Goal: Check status: Check status

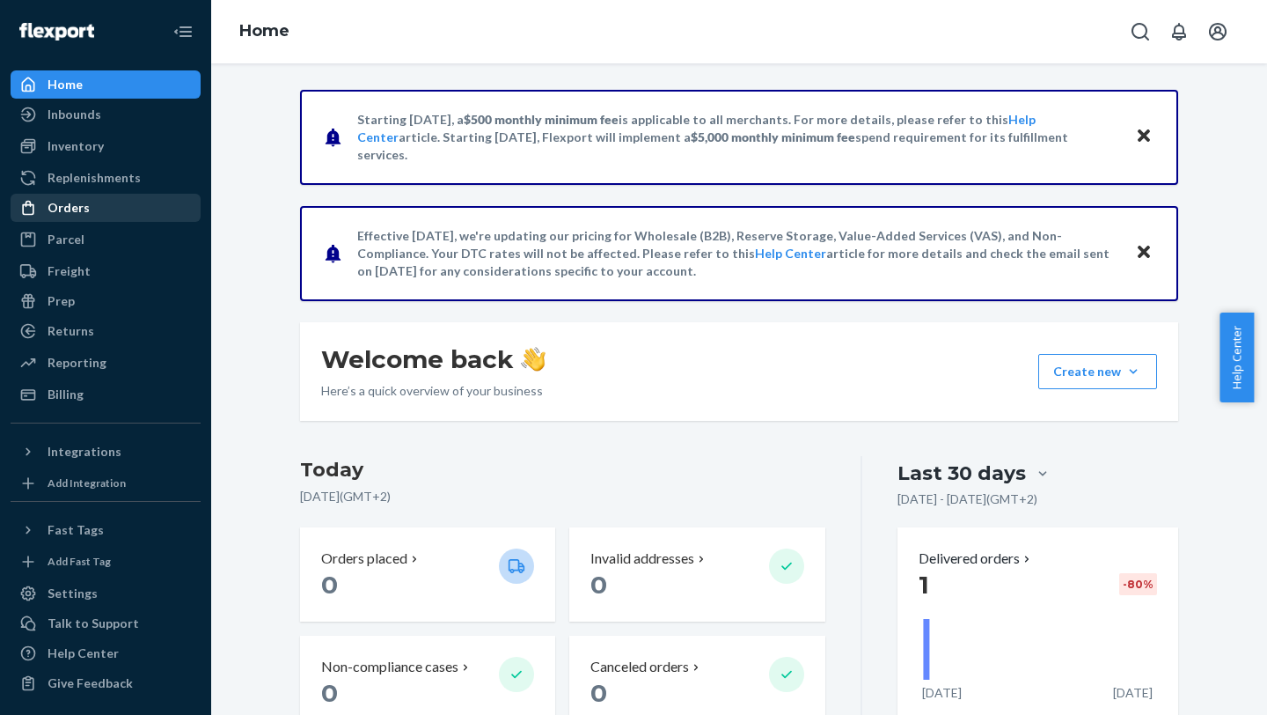
click at [115, 209] on div "Orders" at bounding box center [105, 207] width 187 height 25
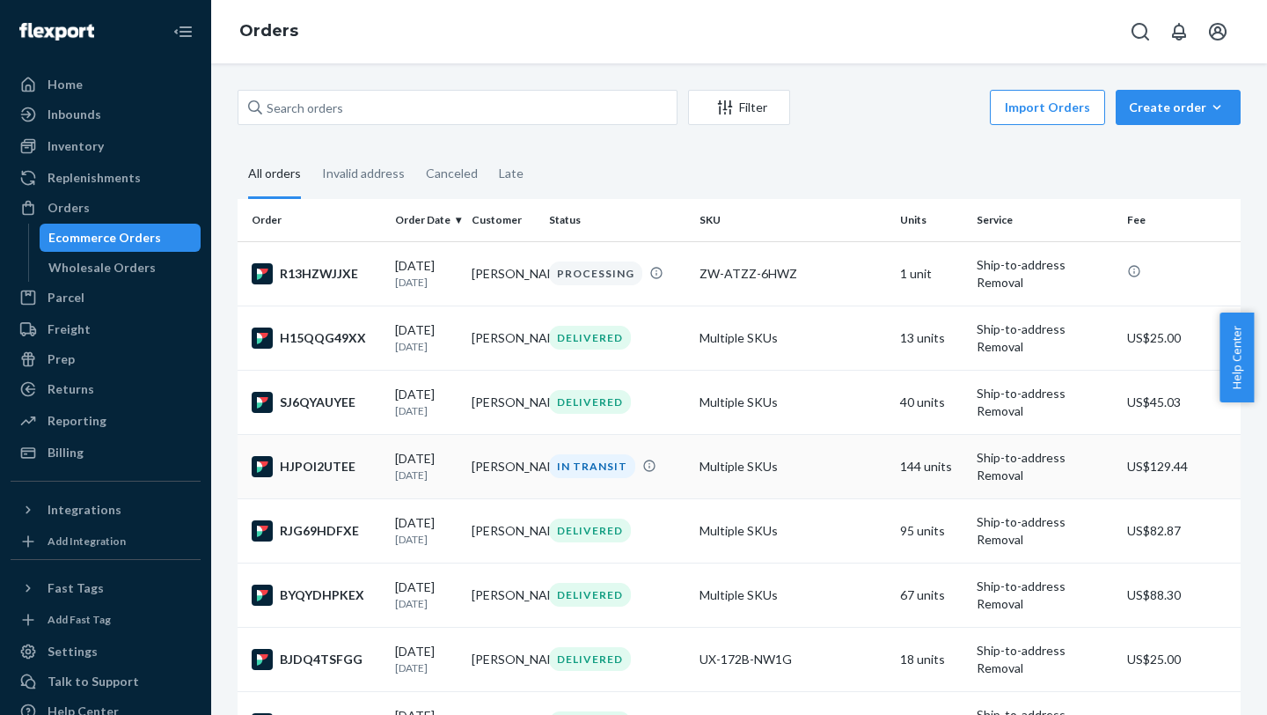
click at [810, 283] on td "Multiple SKUs" at bounding box center [793, 466] width 201 height 64
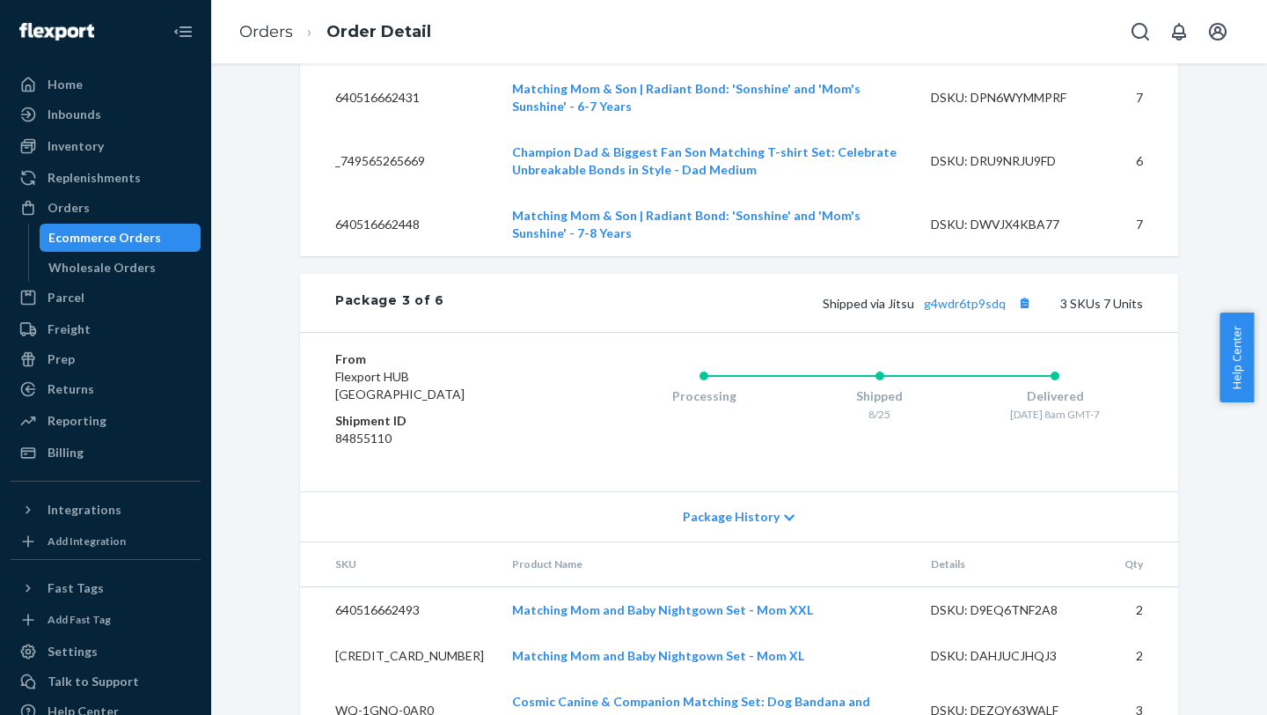
scroll to position [2804, 0]
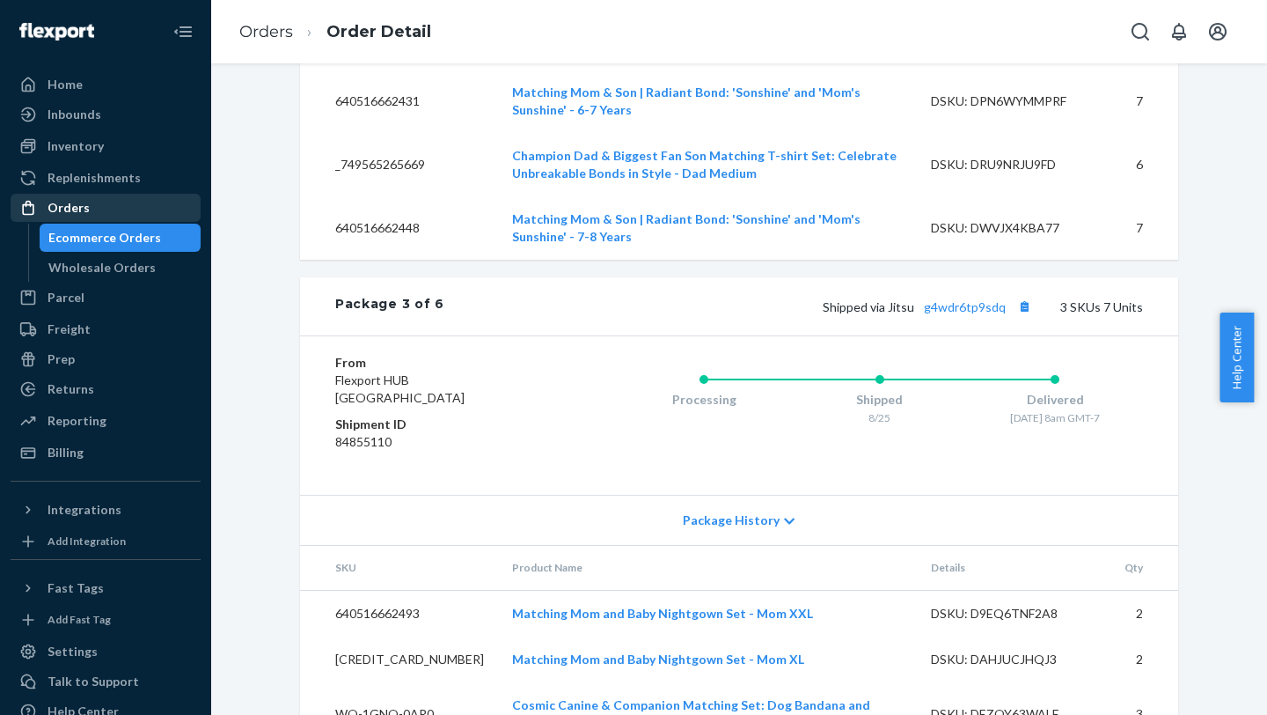
click at [112, 209] on div "Orders" at bounding box center [105, 207] width 187 height 25
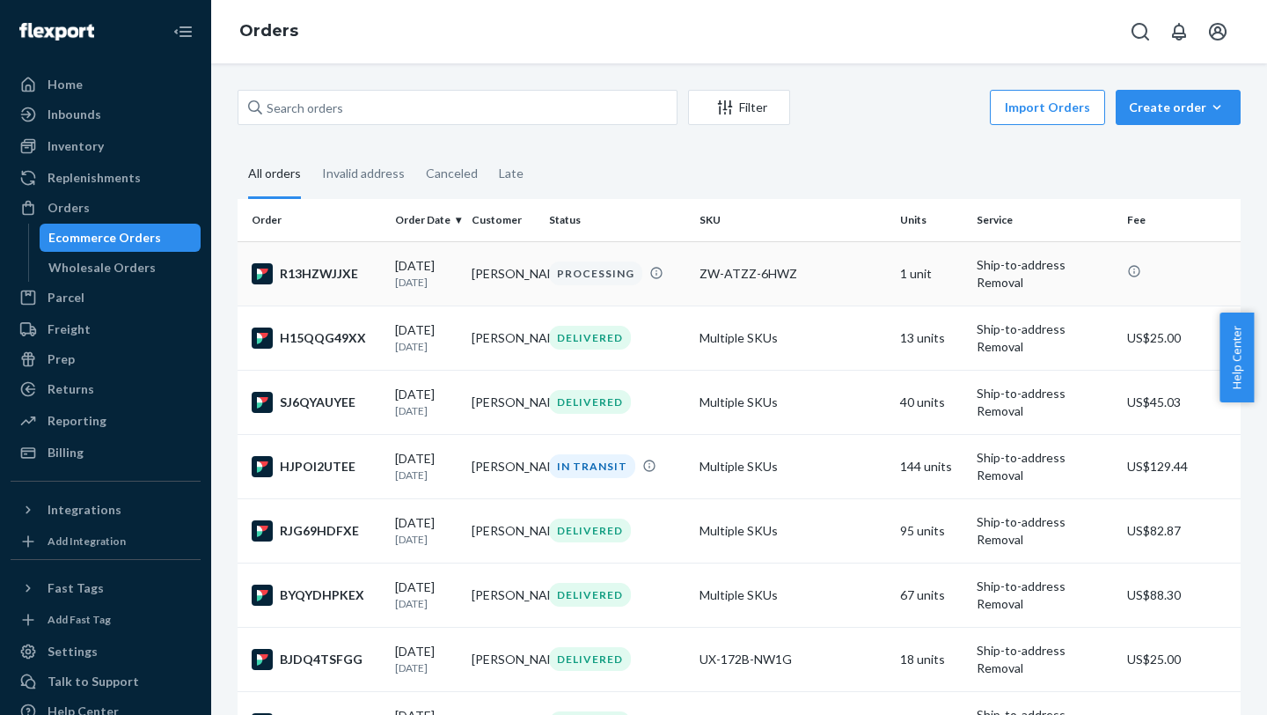
click at [756, 282] on td "ZW-ATZZ-6HWZ" at bounding box center [793, 273] width 201 height 64
